Goal: Communication & Community: Answer question/provide support

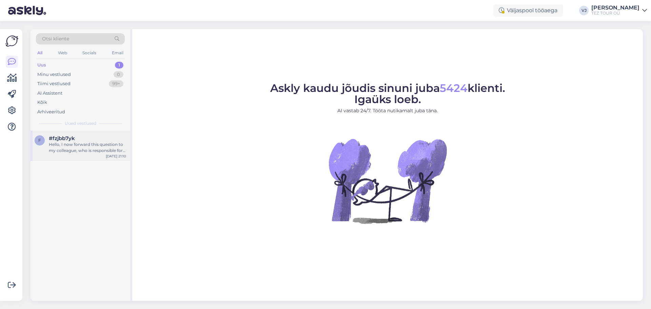
click at [122, 145] on div "Hello, I now forward this question to my colleague, who is responsible for this…" at bounding box center [87, 147] width 77 height 12
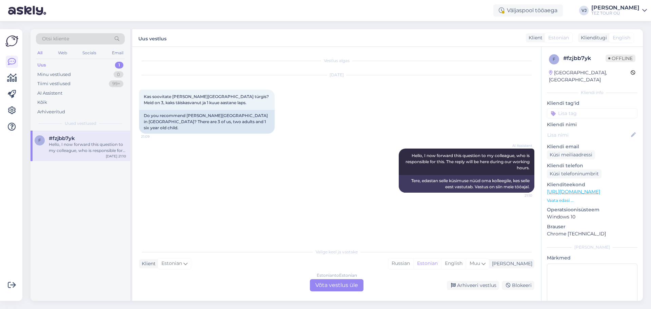
click at [336, 283] on div "Estonian to Estonian Võta vestlus üle" at bounding box center [337, 285] width 54 height 12
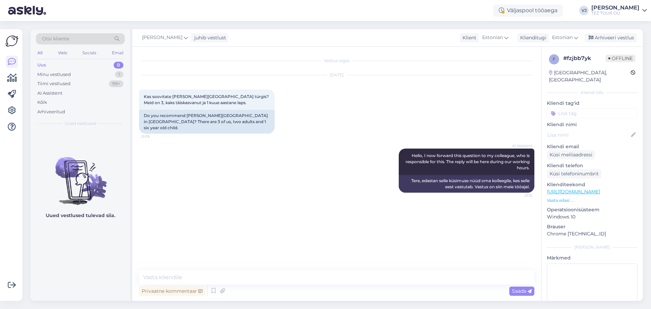
click at [599, 108] on input at bounding box center [592, 113] width 91 height 10
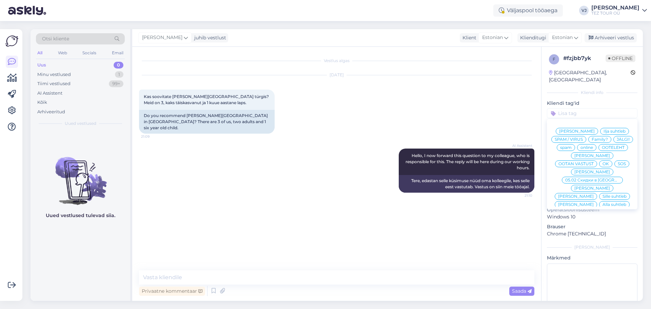
click at [600, 170] on span "[PERSON_NAME]" at bounding box center [593, 172] width 36 height 4
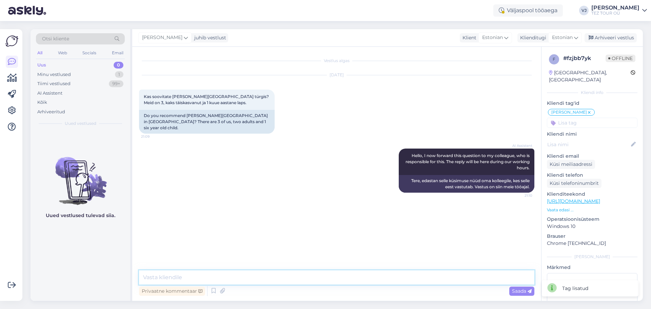
click at [196, 279] on textarea at bounding box center [337, 277] width 396 height 14
click at [228, 274] on textarea "Tere hommikust!" at bounding box center [337, 277] width 396 height 14
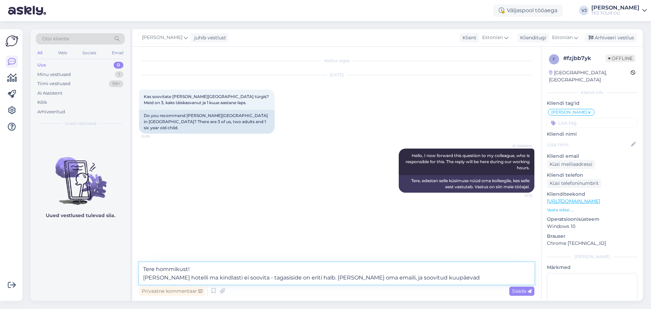
click at [362, 280] on textarea "Tere hommikust! Solis hotelli ma kindlasti ei soovita - tagasiside on eriti hal…" at bounding box center [337, 273] width 396 height 22
click at [429, 277] on textarea "Tere hommikust! Solis hotelli ma kindlasti ei soovita - tagasiside on eriti hal…" at bounding box center [337, 273] width 396 height 22
type textarea "Tere hommikust! Solis hotelli ma kindlasti ei soovita - tagasiside on eriti hal…"
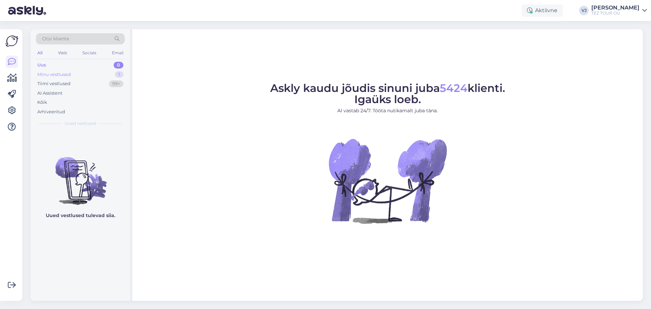
click at [82, 73] on div "Minu vestlused 1" at bounding box center [80, 74] width 89 height 9
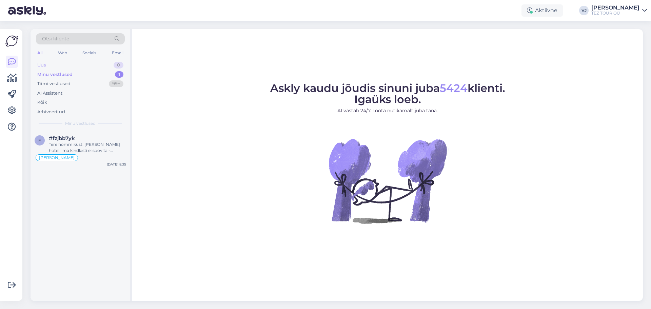
click at [87, 68] on div "Uus 0" at bounding box center [80, 64] width 89 height 9
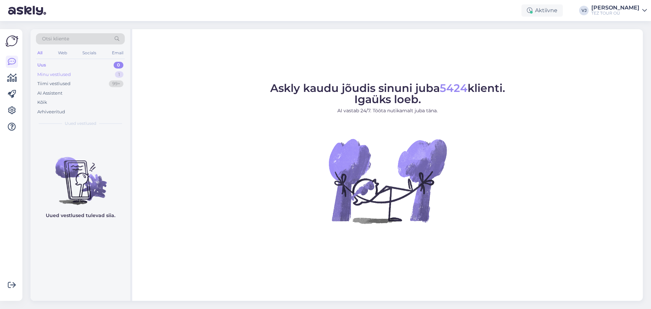
click at [83, 77] on div "Minu vestlused 1" at bounding box center [80, 74] width 89 height 9
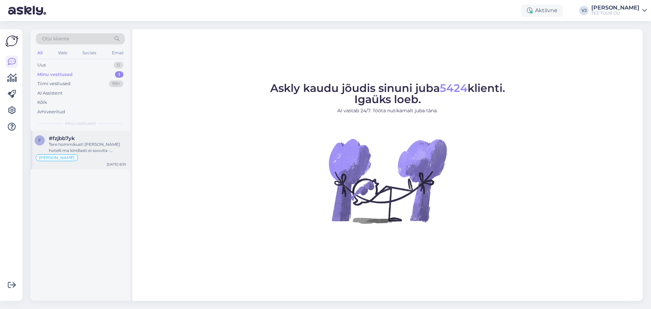
click at [74, 142] on div "Tere hommikust! [PERSON_NAME] hotelli ma kindlasti ei soovita - tagasiside on e…" at bounding box center [87, 147] width 77 height 12
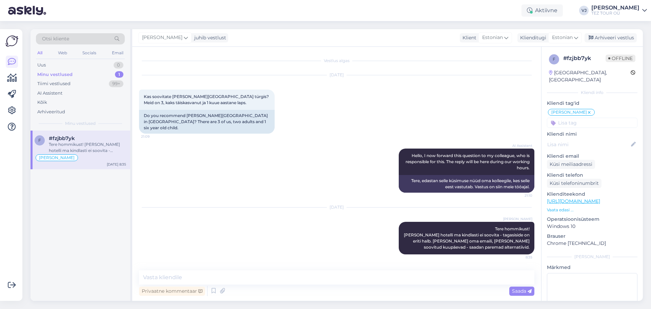
click at [611, 62] on div "# fzjbb7yk Offline" at bounding box center [600, 59] width 72 height 10
click at [612, 39] on div "Arhiveeri vestlus" at bounding box center [611, 37] width 52 height 9
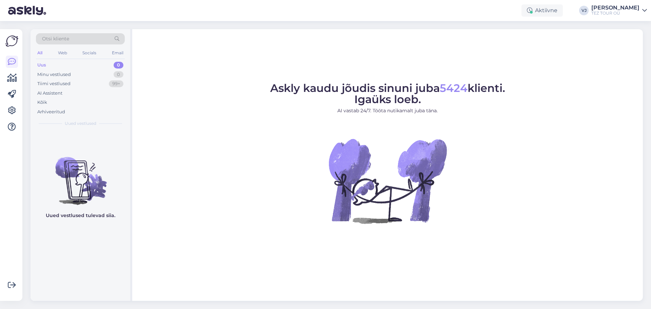
click at [568, 80] on div "Askly kaudu jõudis sinuni juba 5424 klienti. Igaüks loeb. AI vastab 24/7. Tööta…" at bounding box center [387, 165] width 511 height 272
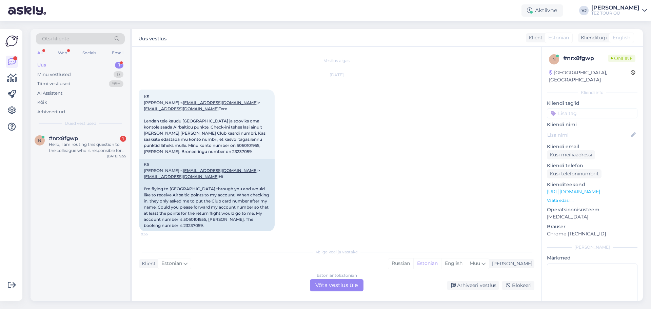
click at [334, 283] on div "Estonian to Estonian Võta vestlus üle" at bounding box center [337, 285] width 54 height 12
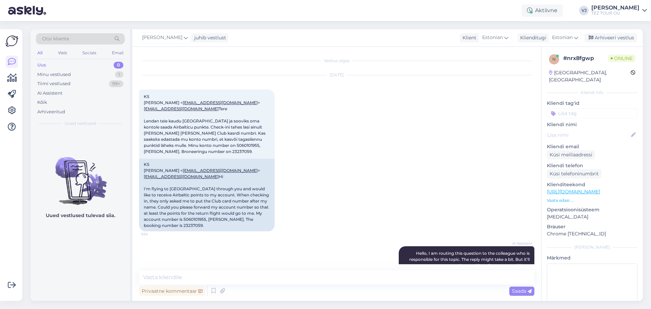
click at [595, 108] on input at bounding box center [592, 113] width 91 height 10
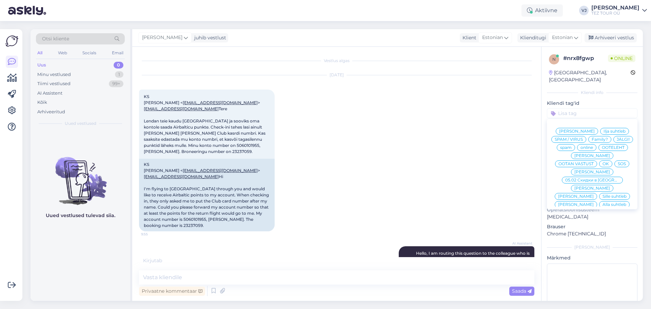
click at [588, 170] on span "Vladimir Suhtleb" at bounding box center [593, 172] width 36 height 4
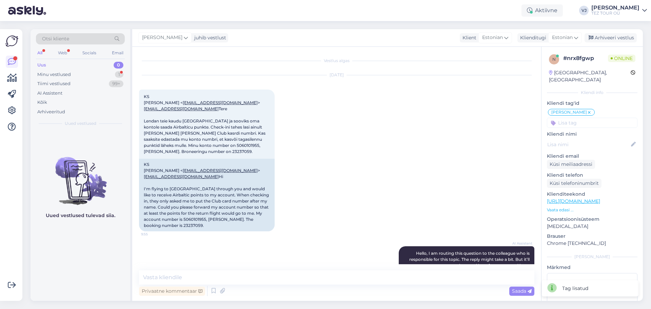
scroll to position [81, 0]
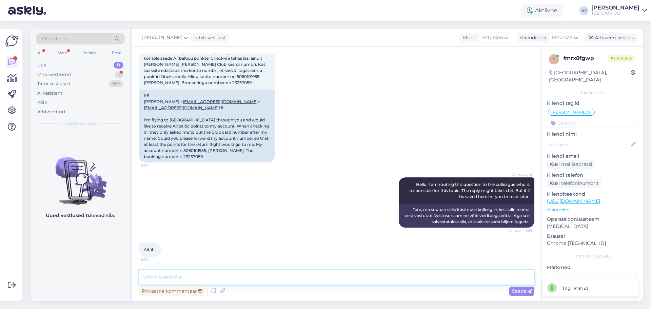
click at [291, 281] on textarea at bounding box center [337, 277] width 396 height 14
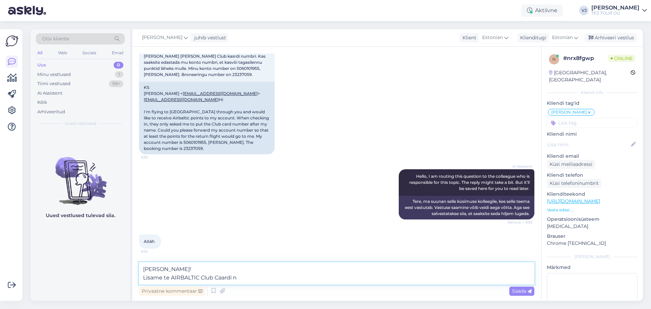
click at [224, 277] on textarea "Tere Katrin! Lisame te AIRBALTIC Club Caardi n" at bounding box center [337, 273] width 396 height 22
click at [248, 279] on textarea "Tere Katrin! Lisame te AIRBALTIC Club Cardi n" at bounding box center [337, 273] width 396 height 22
type textarea "Tere Katrin! Lisame te AIRBALTIC Club Cardi numbri, tänan!"
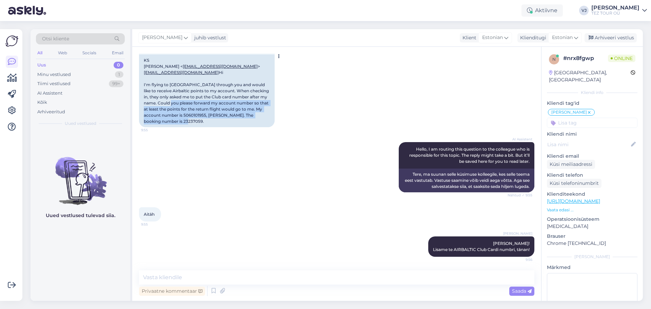
drag, startPoint x: 172, startPoint y: 123, endPoint x: 160, endPoint y: 106, distance: 20.6
click at [160, 106] on div "KS Katrin Sarapuu < katrin.sarapuu5@mail.ee > info@teztour.ee Hi I'm flying to …" at bounding box center [207, 91] width 136 height 73
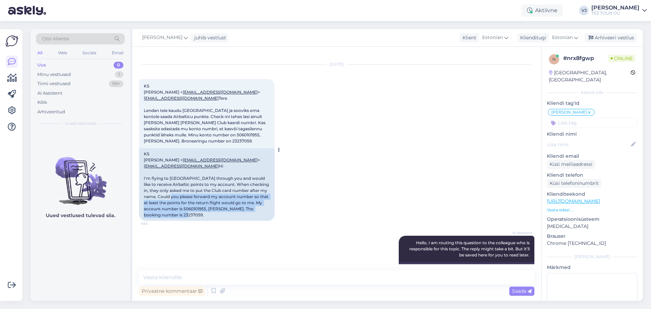
scroll to position [10, 0]
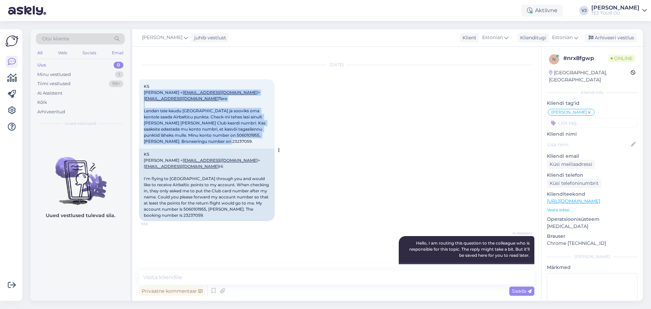
drag, startPoint x: 221, startPoint y: 148, endPoint x: 143, endPoint y: 94, distance: 95.1
click at [143, 94] on div "KS Katrin Sarapuu < katrin.sarapuu5@mail.ee > info@teztour.ee Tere Lendan teie …" at bounding box center [207, 113] width 136 height 69
copy span "Katrin Sarapuu < katrin.sarapuu5@mail.ee > info@teztour.ee Tere Lendan teie kau…"
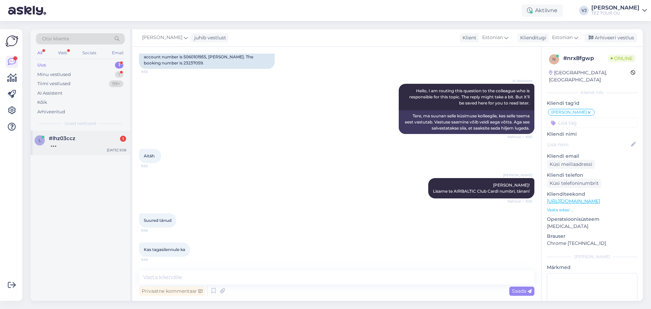
click at [90, 143] on div at bounding box center [87, 144] width 77 height 6
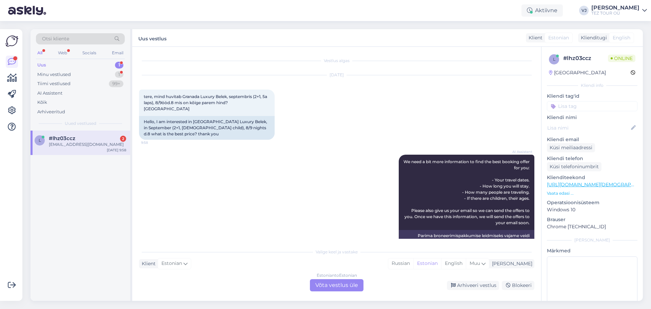
scroll to position [224, 0]
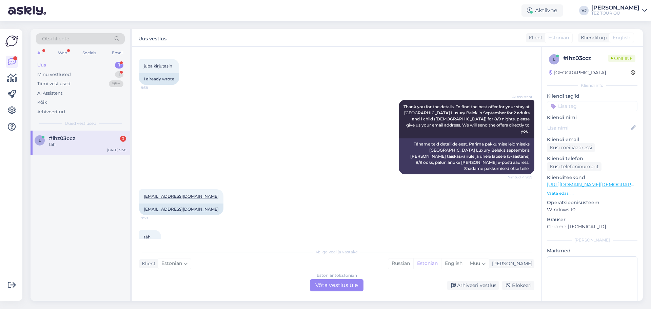
click at [328, 287] on div "Estonian to Estonian Võta vestlus üle" at bounding box center [337, 285] width 54 height 12
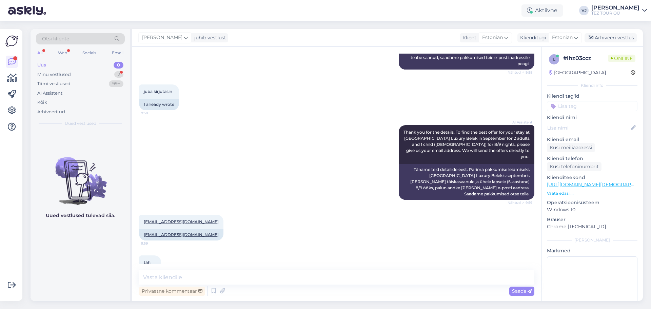
click at [593, 110] on input at bounding box center [592, 106] width 91 height 10
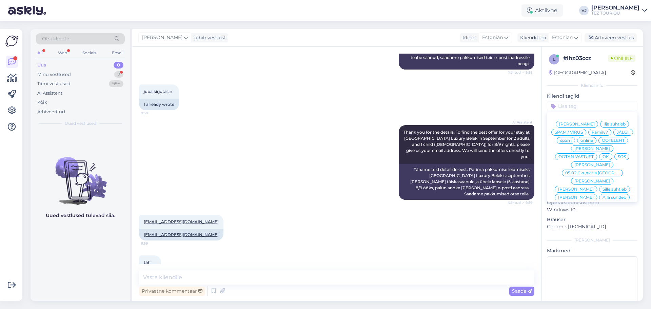
click at [592, 164] on span "[PERSON_NAME]" at bounding box center [593, 165] width 36 height 4
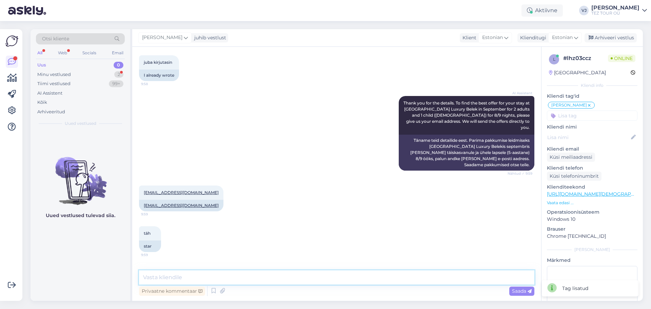
click at [240, 283] on textarea at bounding box center [337, 277] width 396 height 14
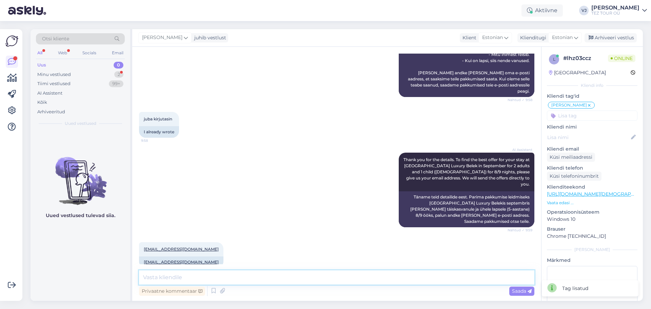
scroll to position [211, 0]
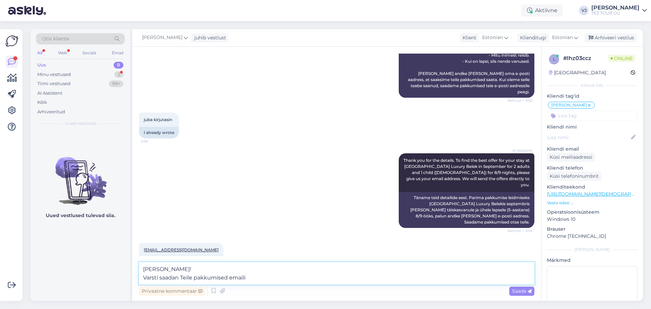
type textarea "Tere Anna! Varsti saadan Teile pakkumised emaili."
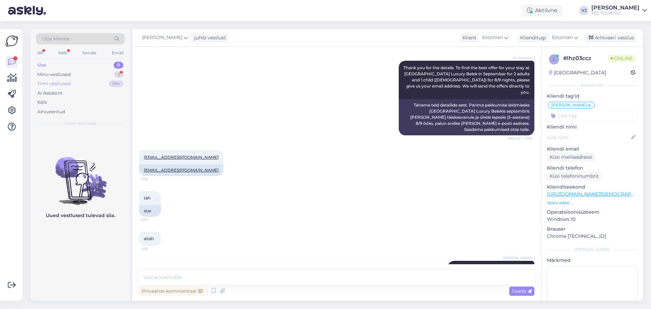
click at [108, 81] on div "Tiimi vestlused 99+" at bounding box center [80, 83] width 89 height 9
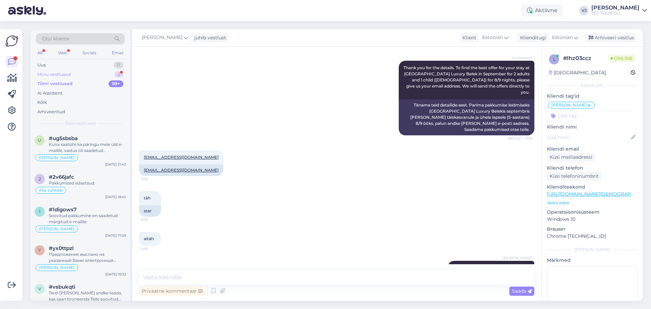
click at [106, 74] on div "Minu vestlused 2" at bounding box center [80, 74] width 89 height 9
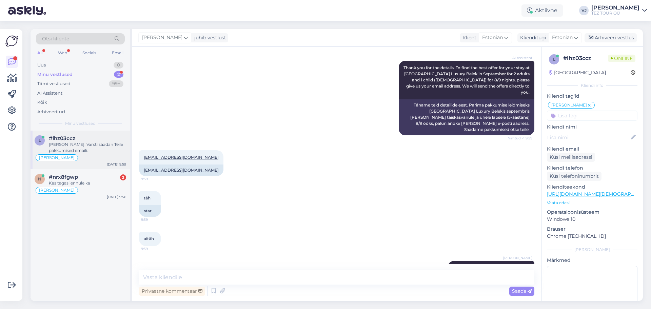
click at [111, 148] on div "Tere Anna! Varsti saadan Teile pakkumised emaili." at bounding box center [87, 147] width 77 height 12
click at [101, 174] on div "n #nrx8fgwp 2 Kas tagasilennule ka Vladimir Suhtleb Aug 22 9:56" at bounding box center [81, 185] width 100 height 33
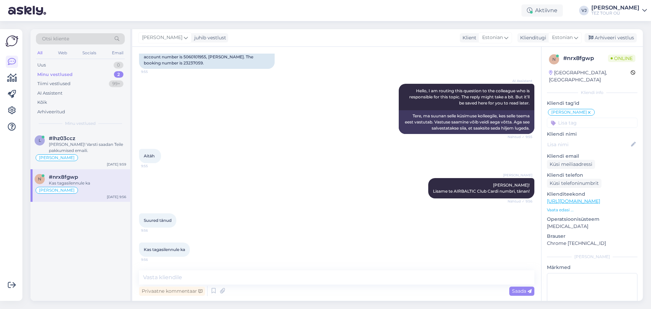
scroll to position [175, 0]
click at [298, 278] on textarea at bounding box center [337, 277] width 396 height 14
type textarea "Jah"
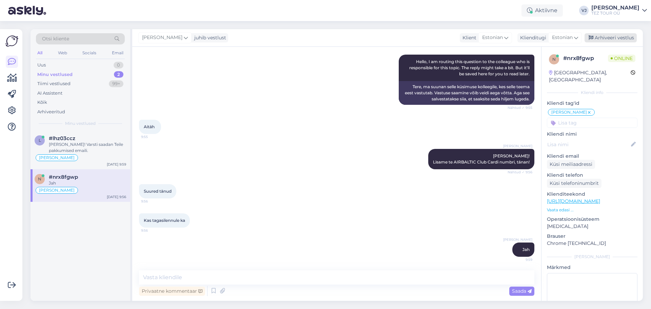
click at [624, 34] on div "Arhiveeri vestlus" at bounding box center [611, 37] width 52 height 9
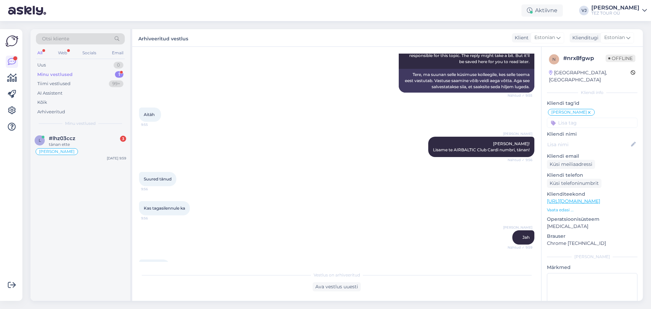
scroll to position [294, 0]
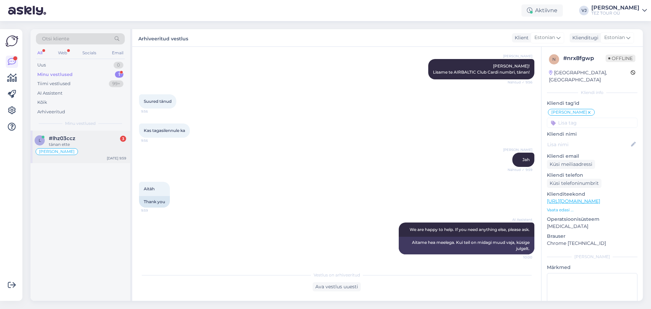
click at [72, 137] on span "#lhz03ccz" at bounding box center [62, 138] width 26 height 6
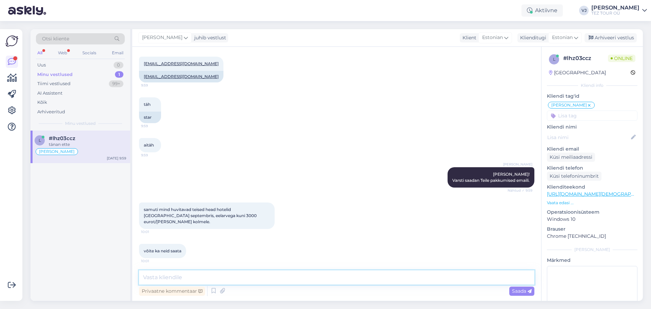
click at [247, 282] on textarea at bounding box center [337, 277] width 396 height 14
click at [166, 279] on textarea "Kindlast, lisan veel" at bounding box center [337, 277] width 396 height 14
click at [312, 277] on textarea "Kindlasti, lisan veel" at bounding box center [337, 277] width 396 height 14
type textarea "Kindlasti, lisan veel 3-5 sarnast hotelli"
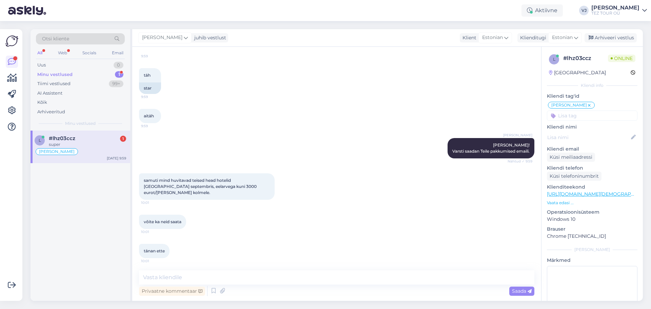
scroll to position [456, 0]
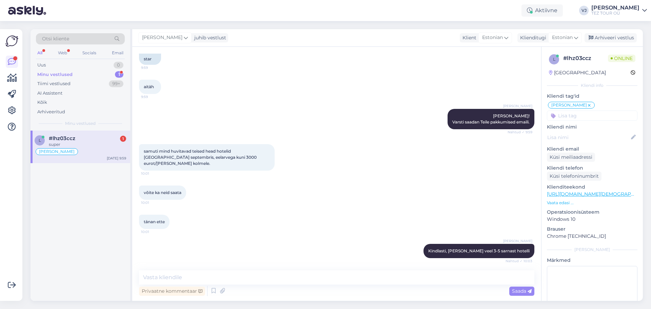
click at [83, 135] on div "#lhz03ccz 1" at bounding box center [87, 138] width 77 height 6
click at [390, 207] on div "tänan ette 10:01" at bounding box center [337, 221] width 396 height 29
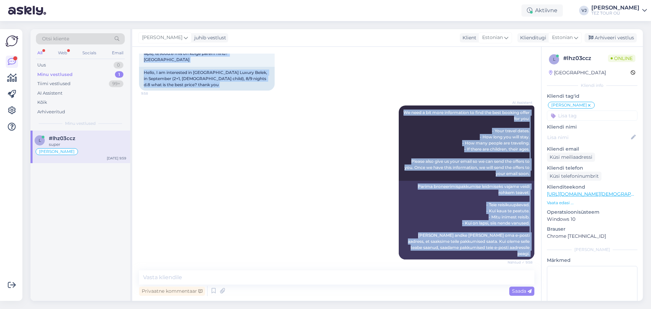
scroll to position [0, 0]
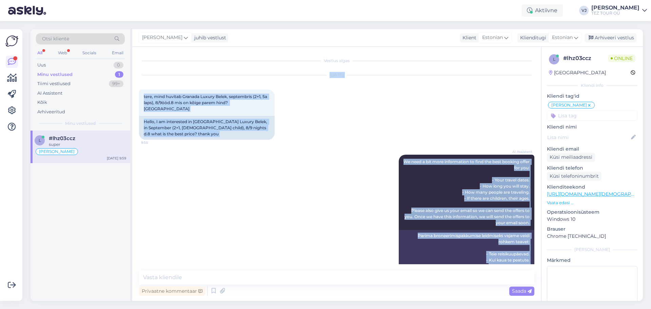
drag, startPoint x: 170, startPoint y: 257, endPoint x: 137, endPoint y: 77, distance: 183.7
click at [137, 77] on div "Vestlus algas Aug 22 2025 tere, mind huvitab Granada Luxury Belek, septembris (…" at bounding box center [336, 174] width 409 height 254
copy div "Aug 22 2025 tere, mind huvitab Granada Luxury Belek, septembris (2+1, 5a laps),…"
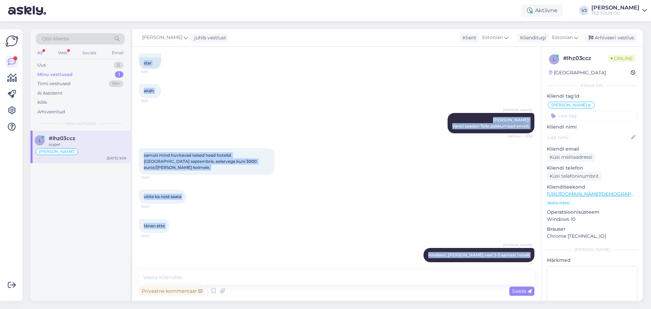
scroll to position [456, 0]
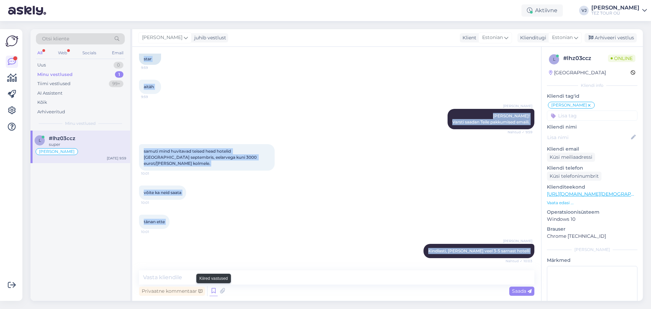
click at [211, 290] on icon at bounding box center [214, 291] width 8 height 10
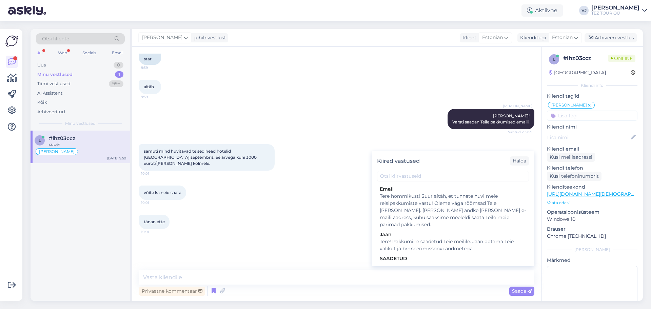
click at [466, 238] on div "Tere! Pakkumine saadetud Teie meilile. Jään ootama Teie valikut ja broneerimiss…" at bounding box center [453, 245] width 147 height 14
type textarea "Tere! Pakkumine saadetud Teie meilile. Jään ootama Teie valikut ja broneerimiss…"
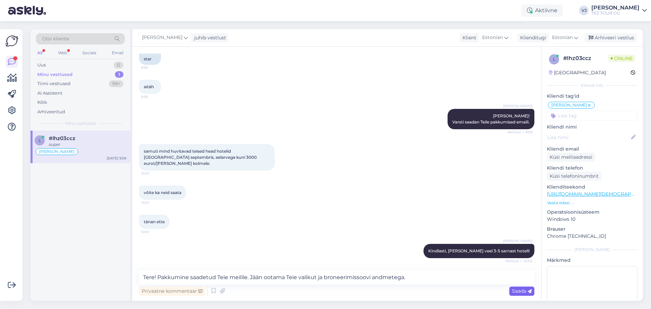
click at [523, 295] on div "Saada" at bounding box center [522, 291] width 25 height 9
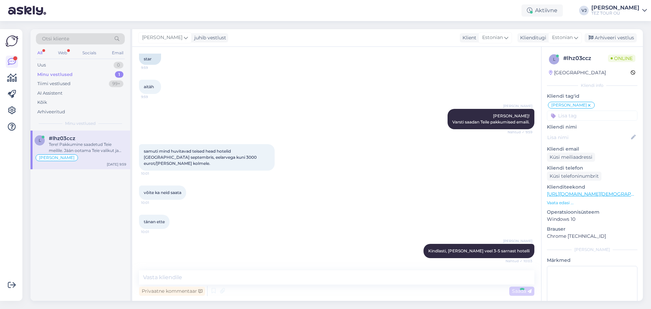
scroll to position [491, 0]
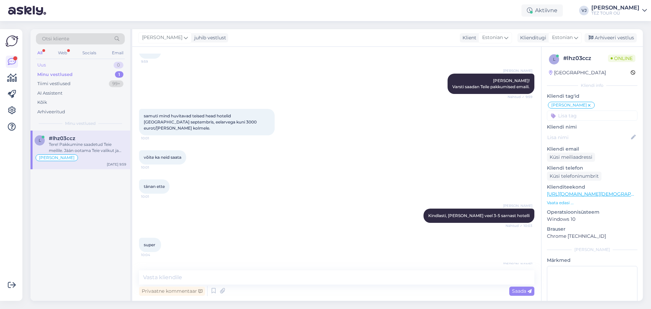
click at [59, 63] on div "Uus 0" at bounding box center [80, 64] width 89 height 9
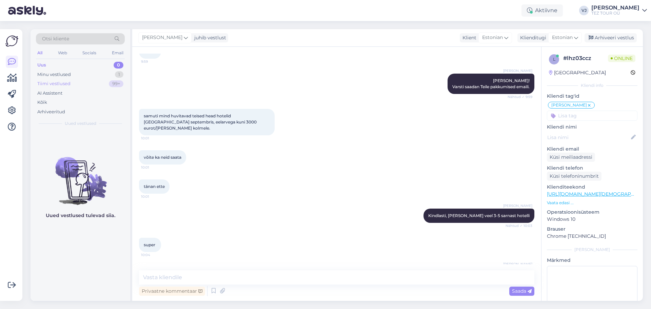
click at [60, 81] on div "Tiimi vestlused" at bounding box center [53, 83] width 33 height 7
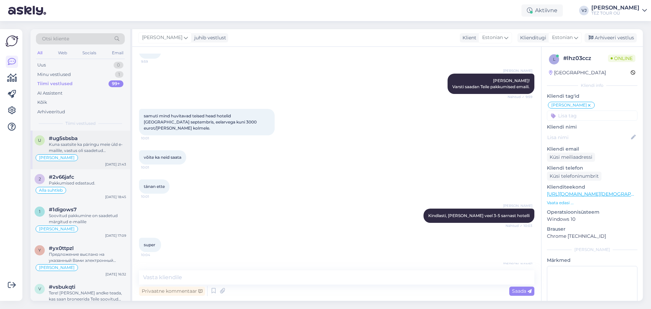
click at [85, 153] on div "Kuna saatsite ka päringu meie üld e-mailile, vastus oli saadetud tagasikirjaga" at bounding box center [87, 147] width 77 height 12
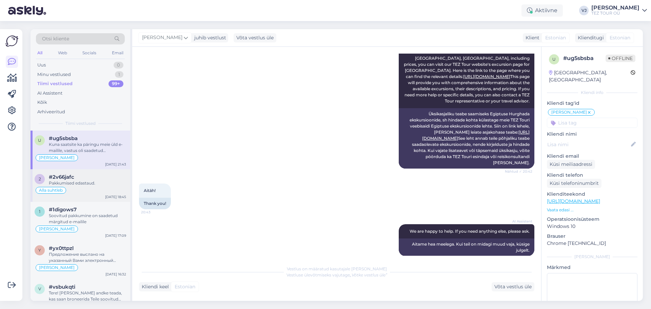
scroll to position [239, 0]
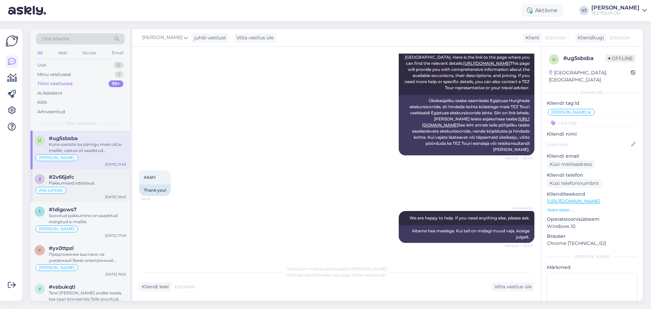
click at [86, 190] on div "Alla suhtleb" at bounding box center [81, 190] width 92 height 8
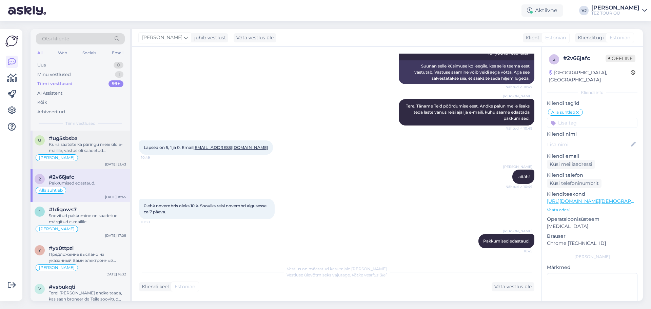
click at [68, 141] on span "#ug5sbsba" at bounding box center [63, 138] width 29 height 6
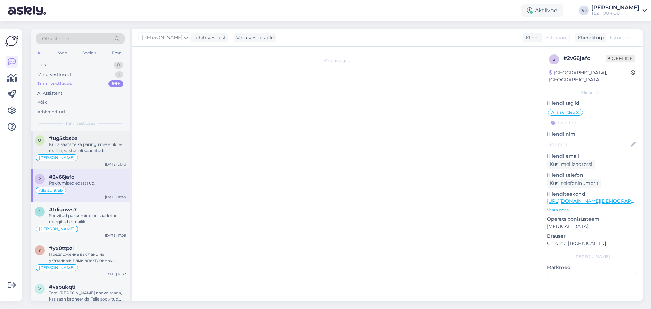
scroll to position [359, 0]
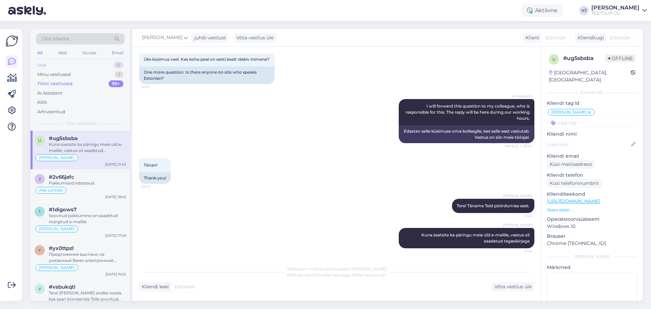
click at [75, 64] on div "Uus 0" at bounding box center [80, 64] width 89 height 9
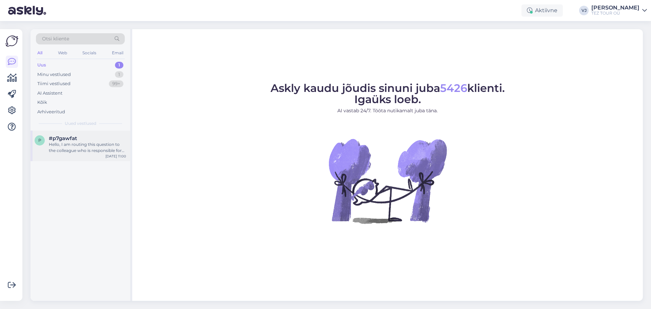
click at [57, 143] on div "Hello, I am routing this question to the colleague who is responsible for this …" at bounding box center [87, 147] width 77 height 12
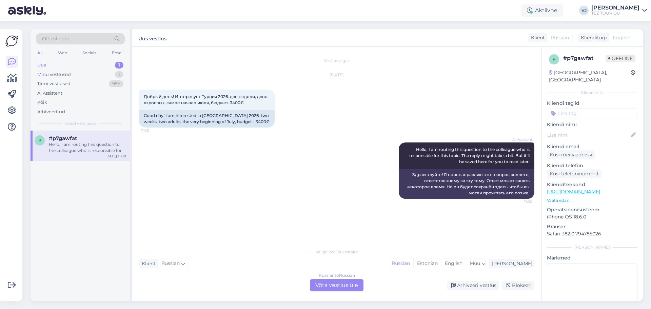
click at [348, 283] on div "Russian to Russian Võta vestlus üle" at bounding box center [337, 285] width 54 height 12
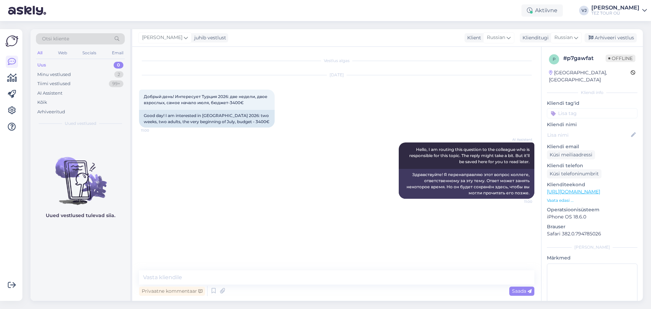
click at [581, 108] on input at bounding box center [592, 113] width 91 height 10
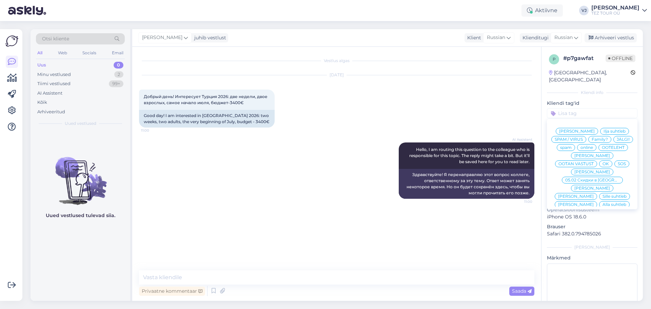
click at [589, 169] on div "Vladimir Suhtleb" at bounding box center [592, 172] width 42 height 7
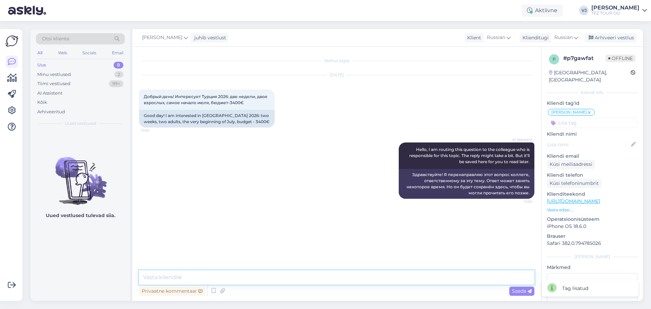
click at [359, 279] on textarea at bounding box center [337, 277] width 396 height 14
click at [224, 277] on textarea at bounding box center [337, 277] width 396 height 14
click at [213, 291] on icon at bounding box center [214, 291] width 8 height 10
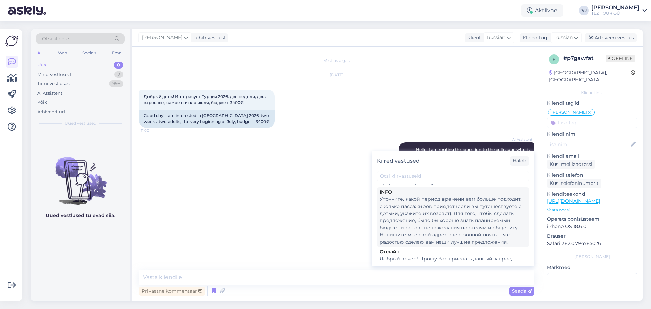
scroll to position [301, 0]
click at [476, 213] on div "Уточните, какой период времени вам больше подходит, сколько пассажиров приедет …" at bounding box center [453, 223] width 147 height 50
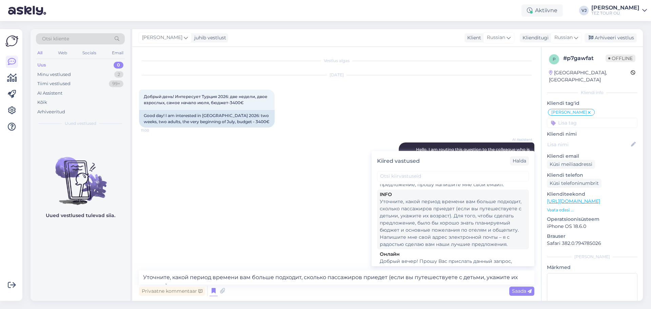
scroll to position [0, 0]
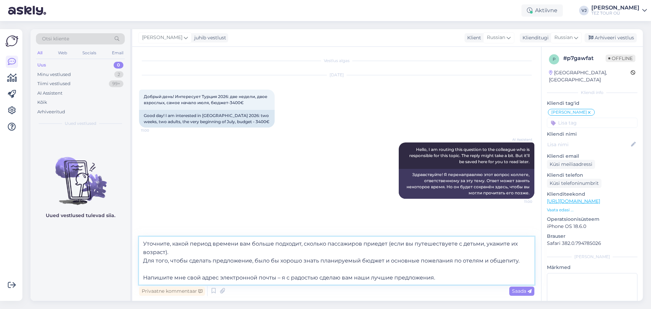
drag, startPoint x: 422, startPoint y: 266, endPoint x: 130, endPoint y: 230, distance: 294.0
click at [130, 230] on div "Otsi kliente All Web Socials Email Uus 0 Minu vestlused 2 Tiimi vestlused 99+ A…" at bounding box center [337, 165] width 613 height 272
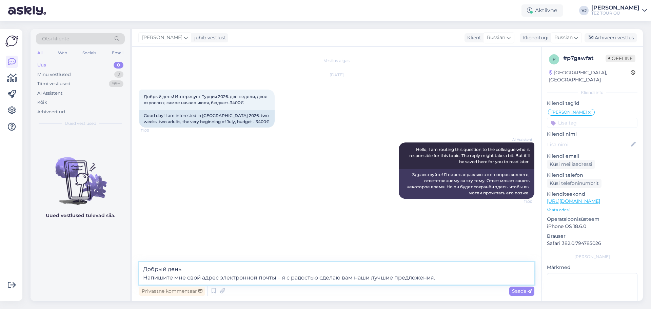
type textarea "Добрый день! Напишите мне свой адрес электронной почты – я с радостью сделаю ва…"
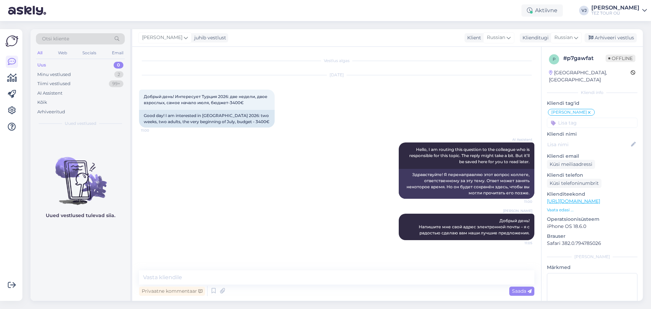
click at [249, 141] on div "AI Assistent Hello, I am routing this question to the colleague who is responsi…" at bounding box center [337, 170] width 396 height 71
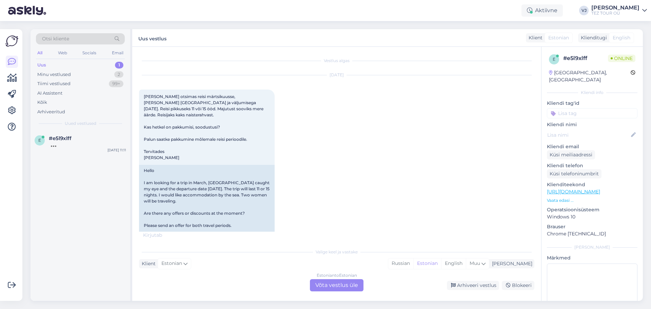
click at [340, 285] on div "Estonian to Estonian Võta vestlus üle" at bounding box center [337, 285] width 54 height 12
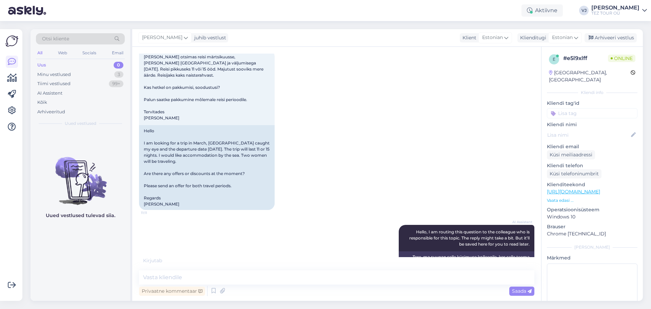
scroll to position [71, 0]
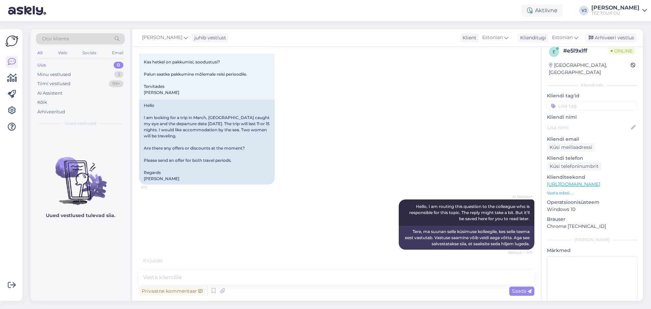
click at [605, 101] on input at bounding box center [592, 106] width 91 height 10
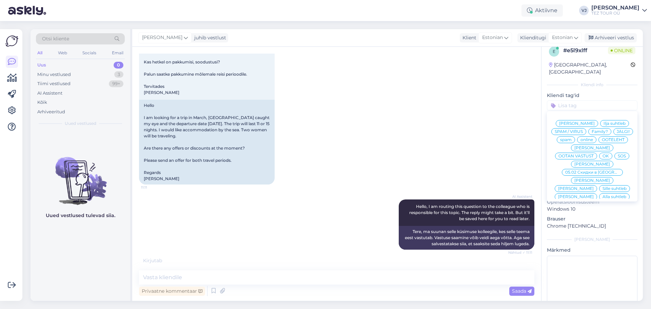
scroll to position [8, 0]
click at [603, 162] on span "[PERSON_NAME]" at bounding box center [593, 164] width 36 height 4
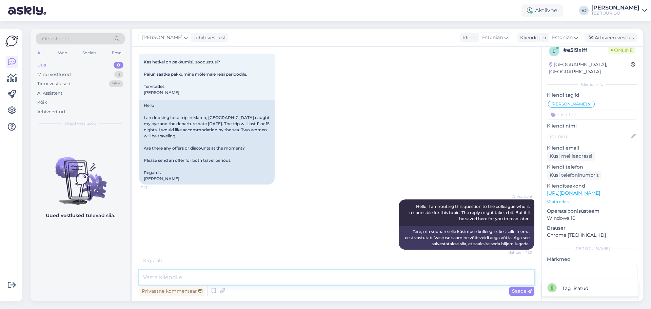
click at [210, 282] on textarea at bounding box center [337, 277] width 396 height 14
type textarea "Tere päevast!"
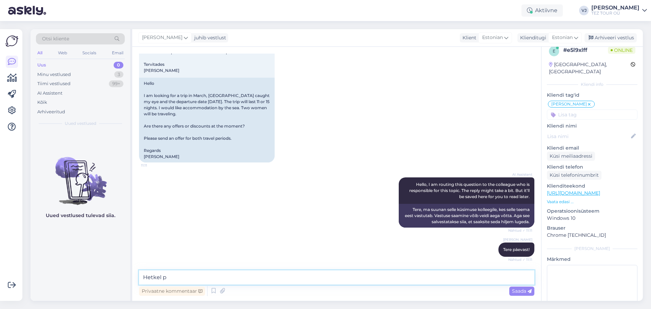
scroll to position [129, 0]
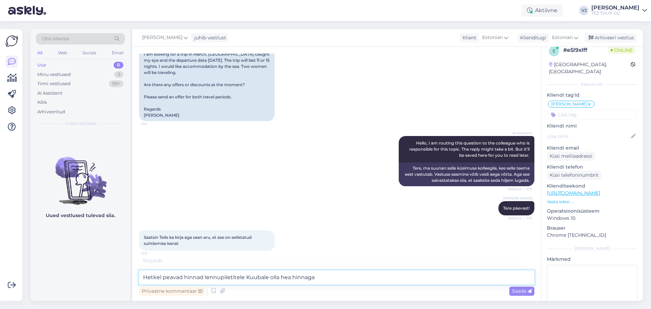
type textarea "Hetkel peavad hinnad lennupiletitele Kuubale olla hea hinnaga."
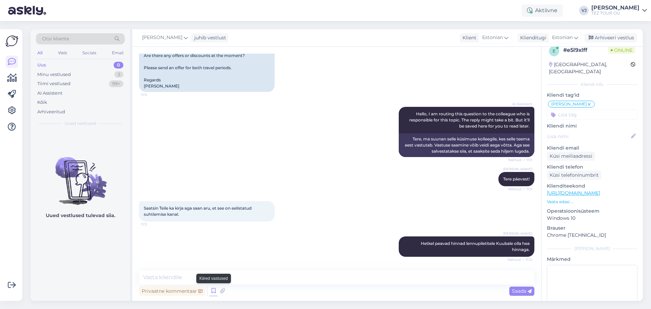
click at [212, 291] on icon at bounding box center [214, 291] width 8 height 10
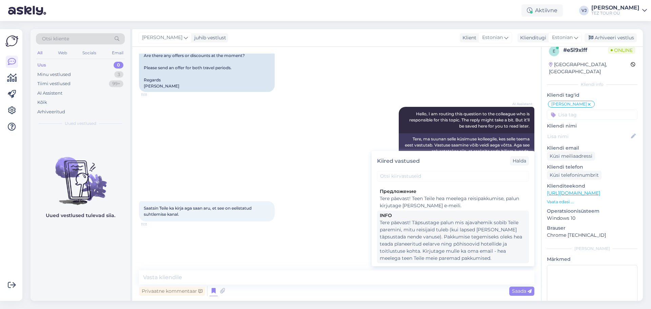
scroll to position [271, 0]
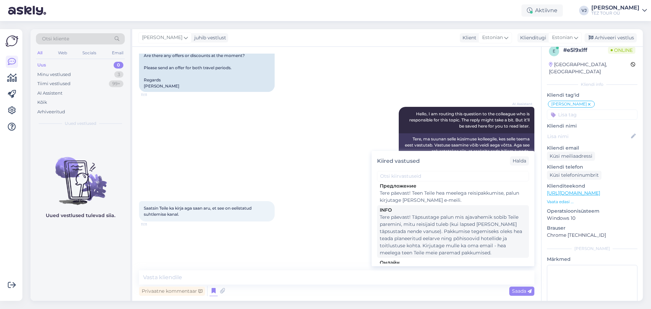
click at [445, 233] on div "Tere päevast! Täpsustage palun mis ajavahemik sobib Teile paremini, mitu reisij…" at bounding box center [453, 235] width 147 height 43
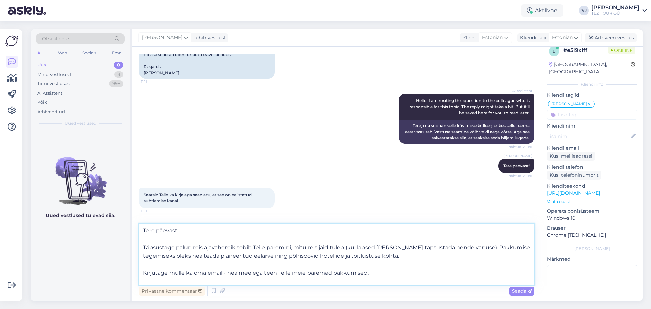
scroll to position [0, 0]
drag, startPoint x: 485, startPoint y: 243, endPoint x: 138, endPoint y: 220, distance: 347.8
click at [138, 220] on div "Vestlus algas Aug 22 2025 Tere Olen otsimas reisi märtsikuusse, silma jäi Kuuba…" at bounding box center [336, 174] width 409 height 254
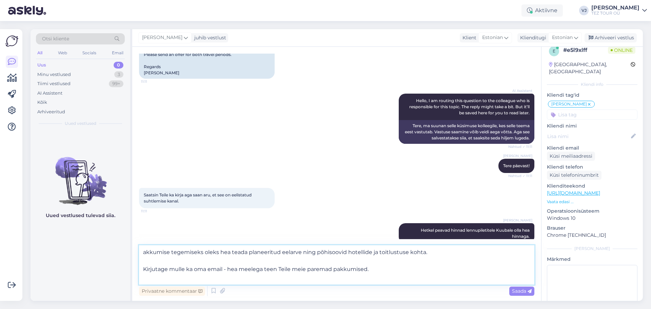
type textarea "Pakkumise tegemiseks oleks hea teada planeeritud eelarve ning põhisoovid hotell…"
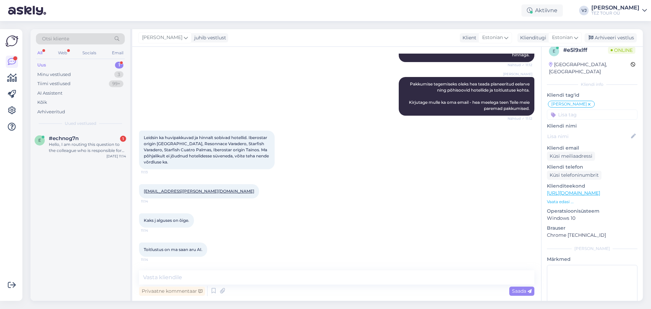
scroll to position [359, 0]
click at [186, 281] on textarea at bounding box center [337, 277] width 396 height 14
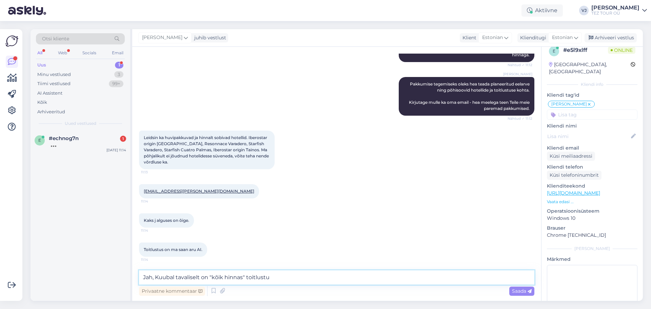
type textarea "Jah, Kuubal tavaliselt on "kõik hinnas" toitlustus"
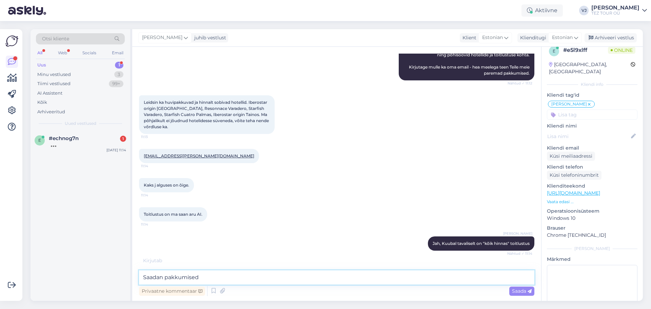
scroll to position [417, 0]
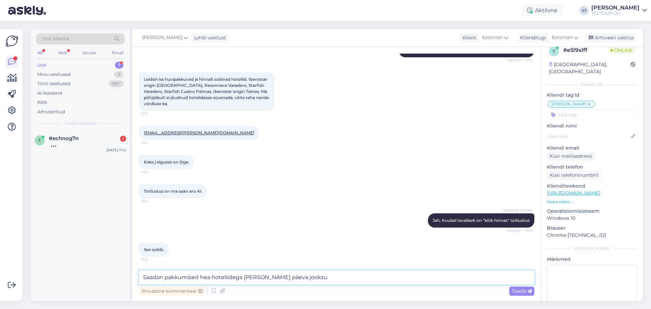
type textarea "Saadan pakkumised hea hotellidega tänase päeva jooksul"
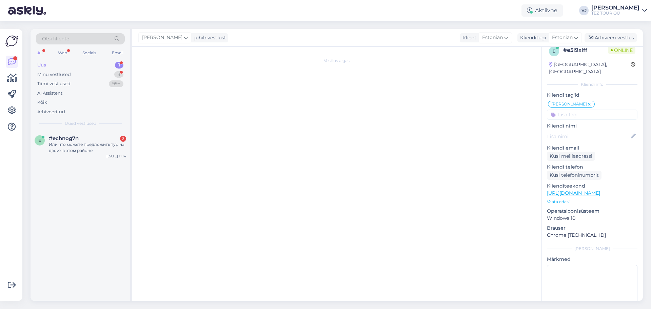
scroll to position [20, 0]
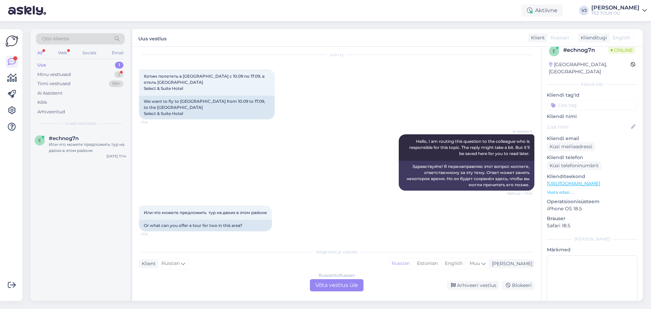
click at [349, 288] on div "Russian to Russian Võta vestlus üle" at bounding box center [337, 285] width 54 height 12
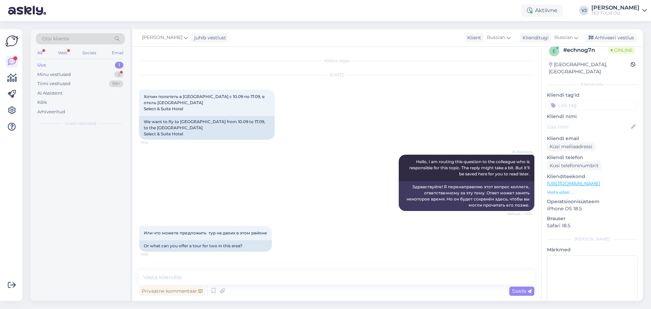
scroll to position [0, 0]
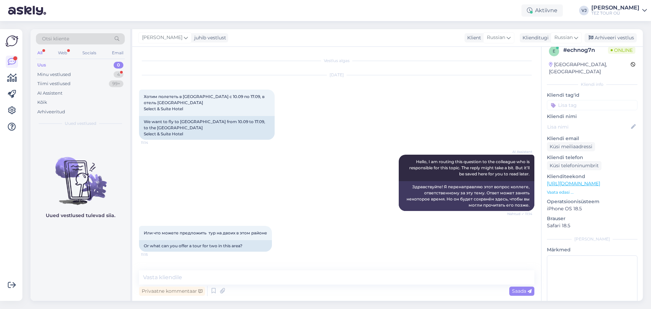
click at [581, 100] on input at bounding box center [592, 105] width 91 height 10
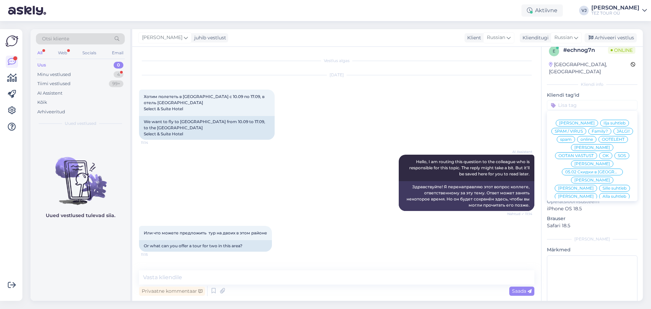
click at [599, 162] on span "[PERSON_NAME]" at bounding box center [593, 164] width 36 height 4
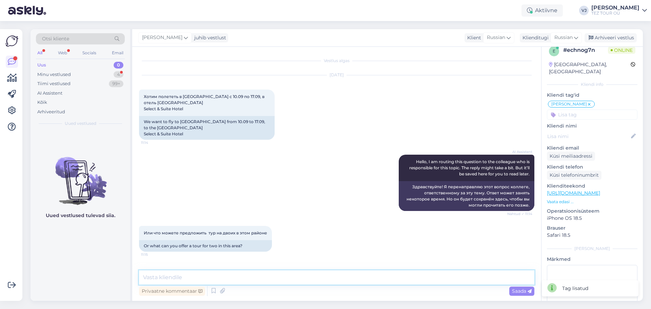
click at [245, 276] on textarea at bounding box center [337, 277] width 396 height 14
type textarea "Добрый день!"
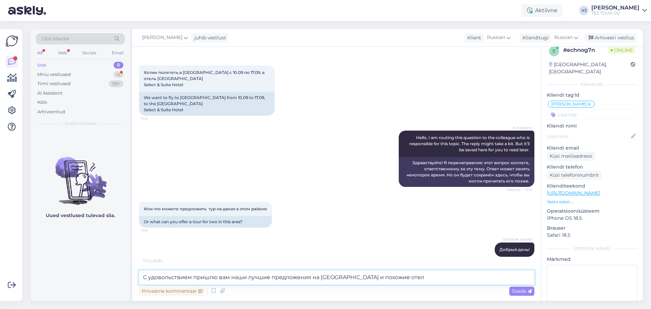
type textarea "С удовольствием пришлю вам наши лучшие предложения на Royal Garden и похожие от…"
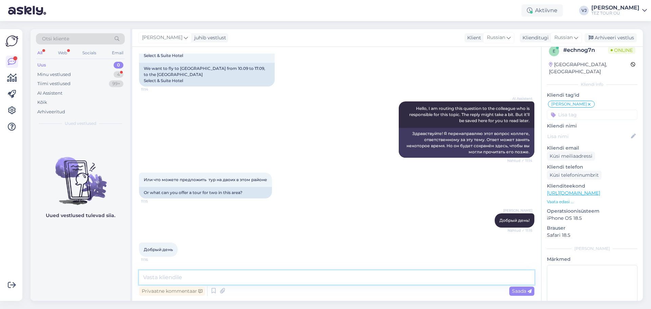
scroll to position [89, 0]
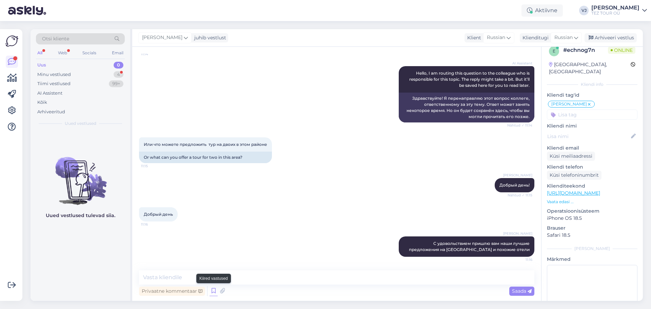
click at [211, 289] on icon at bounding box center [214, 291] width 8 height 10
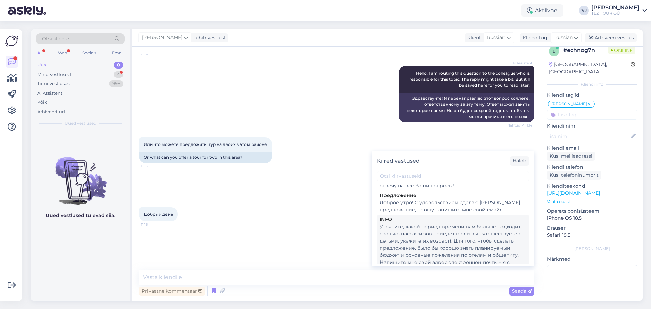
scroll to position [277, 0]
click at [435, 229] on div "Уточните, какой период времени вам больше подходит, сколько пассажиров приедет …" at bounding box center [453, 247] width 147 height 50
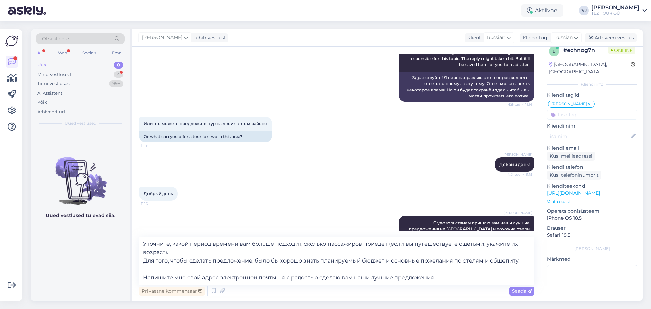
scroll to position [122, 0]
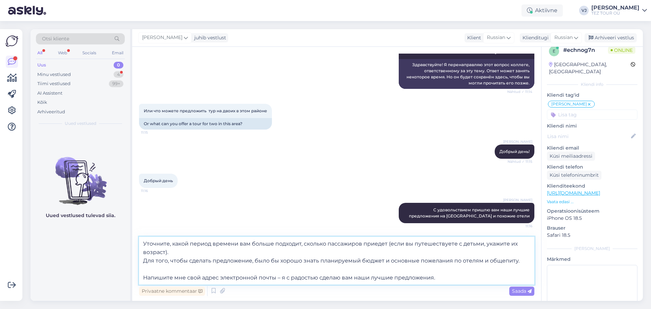
drag, startPoint x: 303, startPoint y: 244, endPoint x: 171, endPoint y: 246, distance: 132.0
click at [171, 246] on textarea "Уточните, какой период времени вам больше подходит, сколько пассажиров приедет …" at bounding box center [337, 261] width 396 height 48
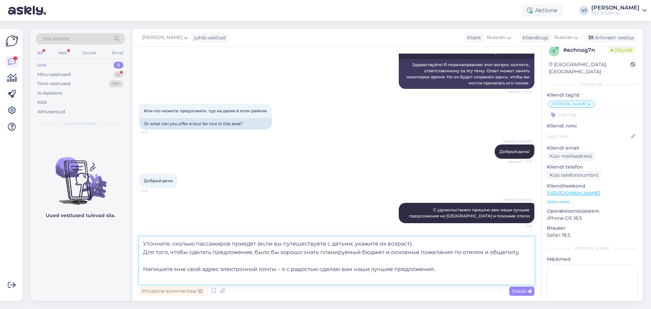
scroll to position [114, 0]
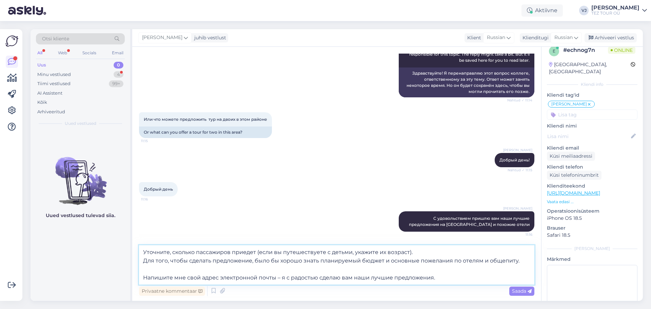
click at [452, 262] on textarea "Уточните, сколько пассажиров приедет (если вы путешествуете с детьми, укажите и…" at bounding box center [337, 264] width 396 height 39
drag, startPoint x: 514, startPoint y: 260, endPoint x: 139, endPoint y: 261, distance: 374.2
click at [139, 261] on textarea "Уточните, сколько пассажиров приедет (если вы путешествуете с детьми, укажите и…" at bounding box center [337, 264] width 396 height 39
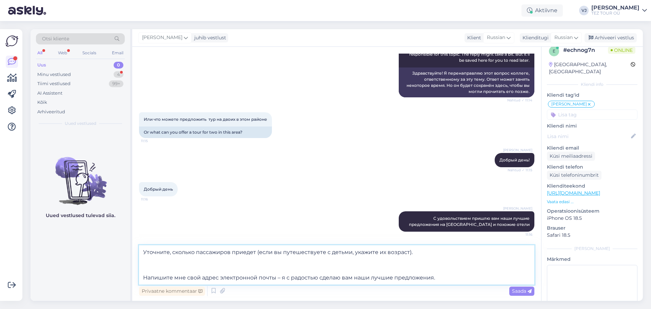
type textarea "Уточните, сколько пассажиров приедет (если вы путешествуете с детьми, укажите и…"
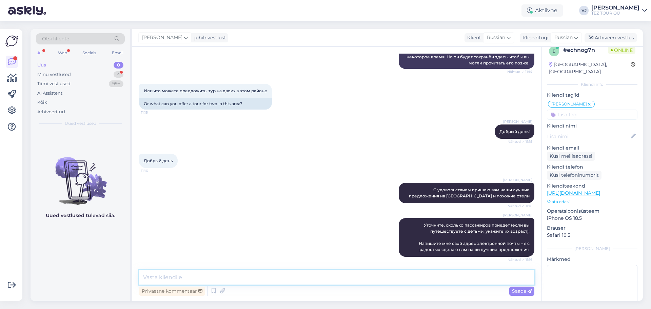
scroll to position [200, 0]
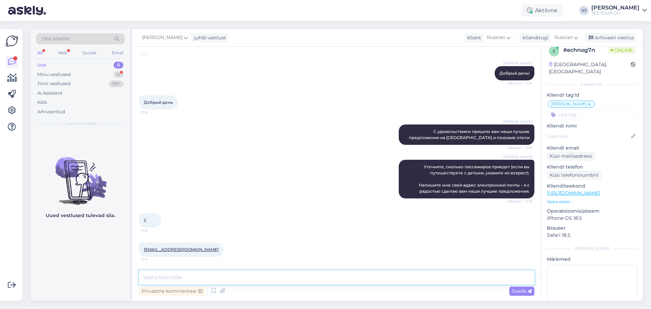
click at [187, 275] on textarea at bounding box center [337, 277] width 396 height 14
type textarea "спасибо"
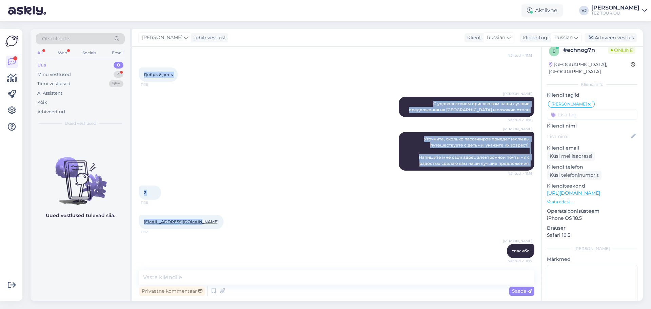
scroll to position [230, 0]
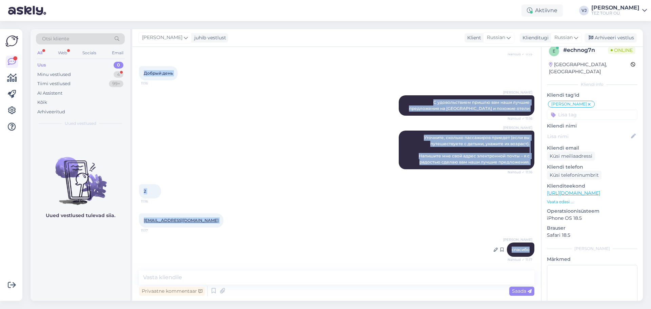
drag, startPoint x: 144, startPoint y: 97, endPoint x: 527, endPoint y: 254, distance: 414.2
click at [527, 254] on div "Vestlus algas Aug 22 2025 Хотим полететь в Турцию с 10.09 по 17.09, в отель Roy…" at bounding box center [340, 159] width 402 height 211
copy div "Хотим полететь в Турцию с 10.09 по 17.09, в отель Royal Garden Select & Suite H…"
click at [215, 293] on icon at bounding box center [214, 291] width 8 height 10
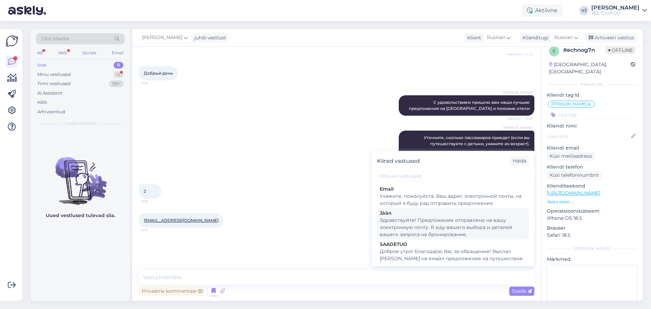
click at [459, 232] on div "Здравствуйте! Предложение отправлено на вашу электронную почту. Я жду вашего вы…" at bounding box center [453, 227] width 147 height 21
type textarea "Здравствуйте! Предложение отправлено на вашу электронную почту. Я жду вашего вы…"
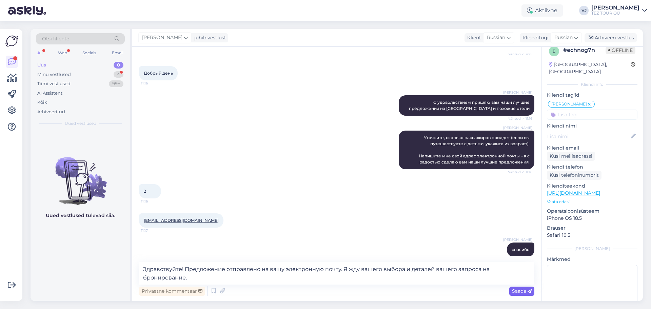
click at [516, 289] on span "Saada" at bounding box center [522, 291] width 20 height 6
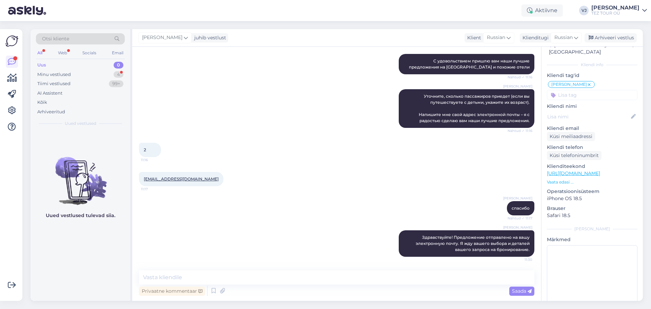
scroll to position [0, 0]
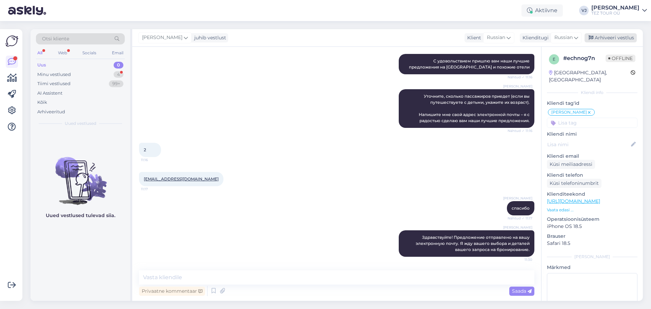
click at [629, 39] on div "Arhiveeri vestlus" at bounding box center [611, 37] width 52 height 9
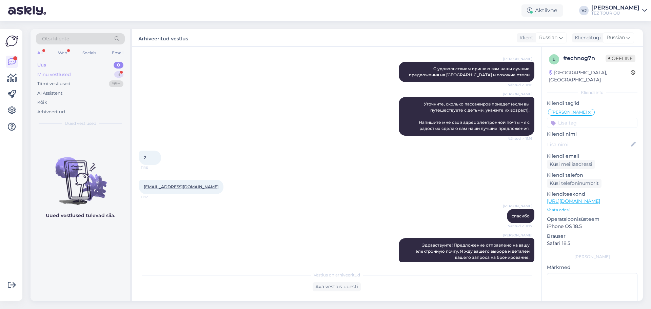
click at [98, 77] on div "Minu vestlused 3" at bounding box center [80, 74] width 89 height 9
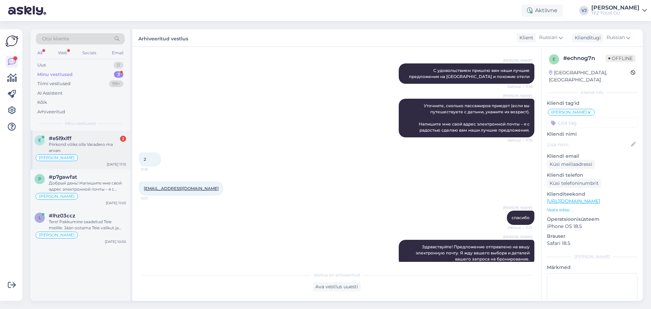
click at [102, 154] on div "[PERSON_NAME]" at bounding box center [81, 158] width 92 height 8
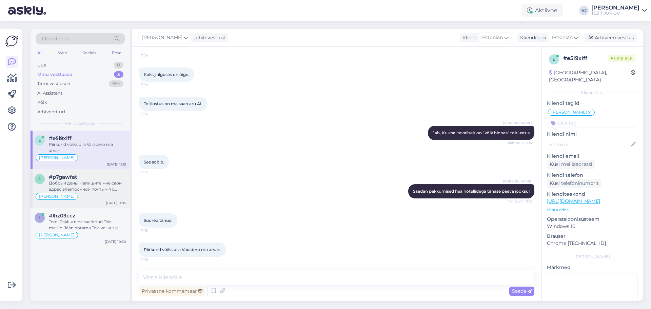
click at [96, 192] on div "[PERSON_NAME]" at bounding box center [81, 196] width 92 height 8
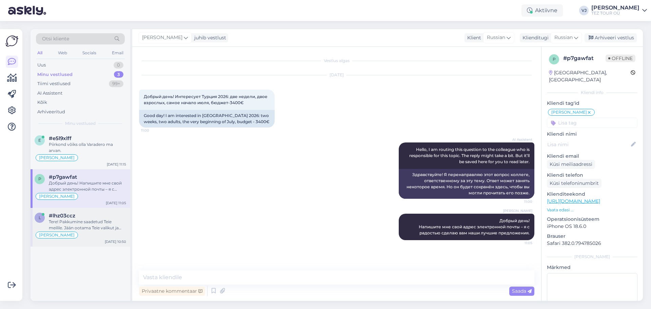
click at [93, 219] on div "Tere! Pakkumine saadetud Teie meilile. Jään ootama Teie valikut ja broneerimiss…" at bounding box center [87, 225] width 77 height 12
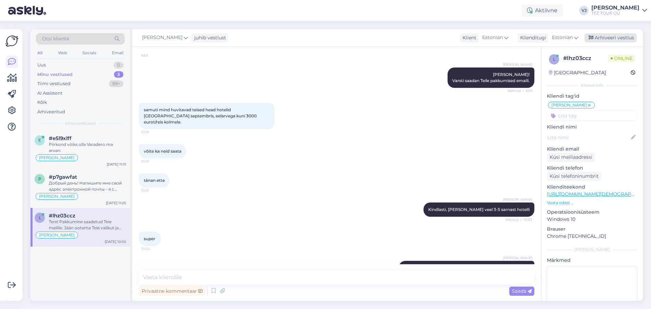
click at [625, 34] on div "Arhiveeri vestlus" at bounding box center [611, 37] width 52 height 9
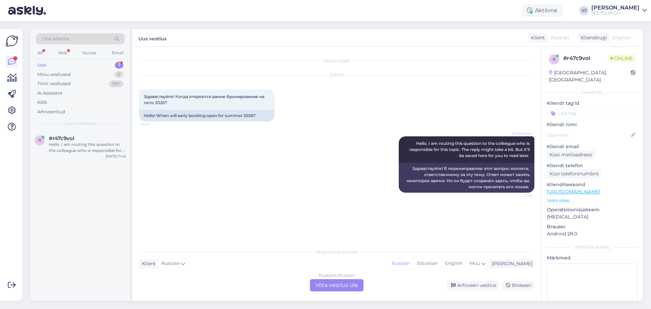
click at [339, 282] on div "Russian to Russian Võta vestlus üle" at bounding box center [337, 285] width 54 height 12
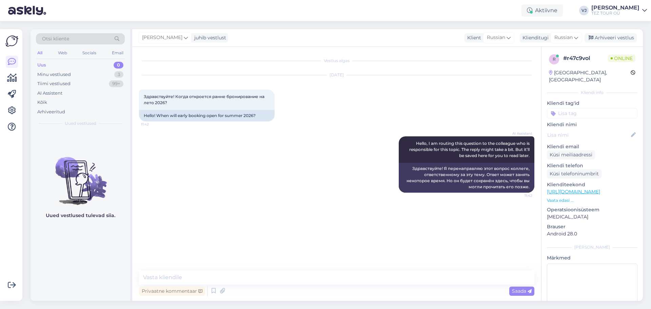
click at [584, 108] on input at bounding box center [592, 113] width 91 height 10
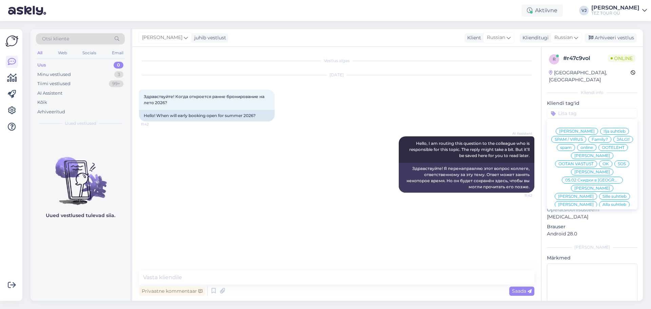
click at [589, 170] on span "[PERSON_NAME]" at bounding box center [593, 172] width 36 height 4
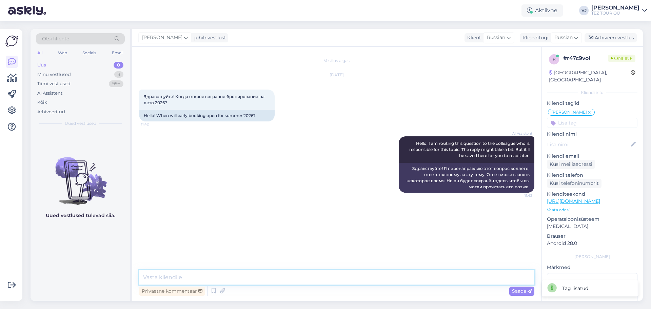
click at [309, 282] on textarea at bounding box center [337, 277] width 396 height 14
type textarea "Добрый день!"
type textarea "В конце сентября планируется"
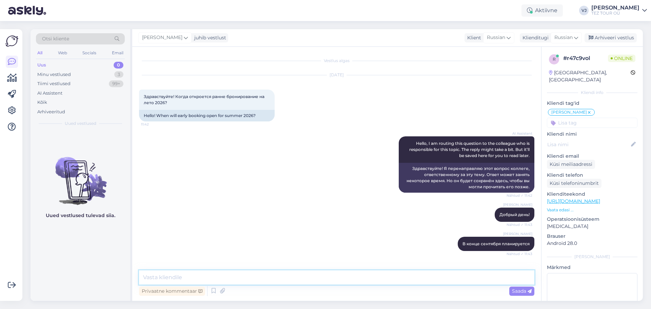
click at [222, 280] on textarea at bounding box center [337, 277] width 396 height 14
type textarea "рад помочь!"
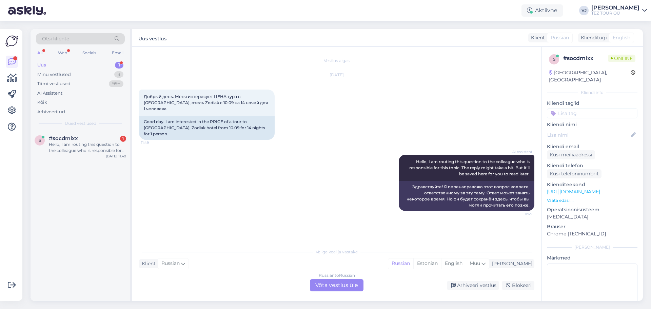
click at [334, 285] on div "Russian to Russian Võta vestlus üle" at bounding box center [337, 285] width 54 height 12
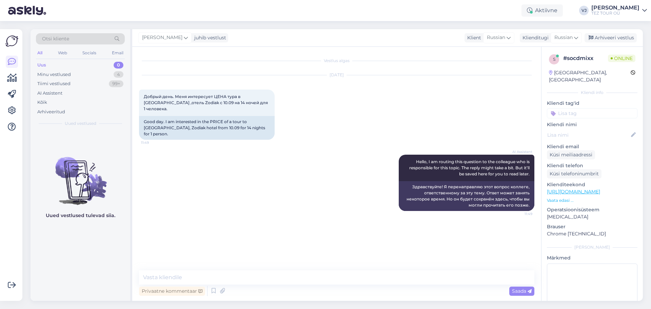
click at [582, 108] on input at bounding box center [592, 113] width 91 height 10
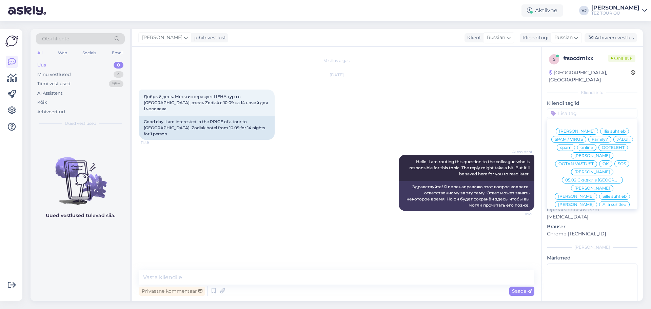
click at [591, 170] on span "[PERSON_NAME]" at bounding box center [593, 172] width 36 height 4
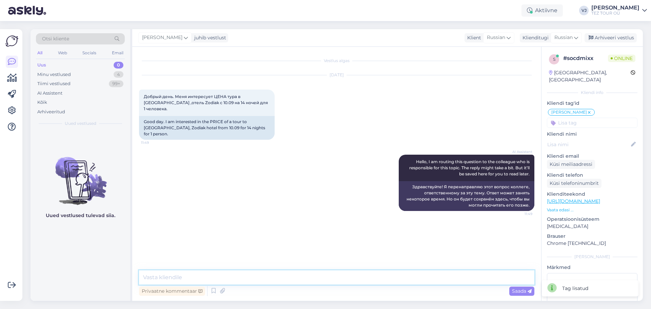
click at [252, 274] on textarea at bounding box center [337, 277] width 396 height 14
type textarea "Доброе утро!"
type textarea "В [GEOGRAPHIC_DATA] у нас нет рейсов/предложений."
